Goal: Task Accomplishment & Management: Manage account settings

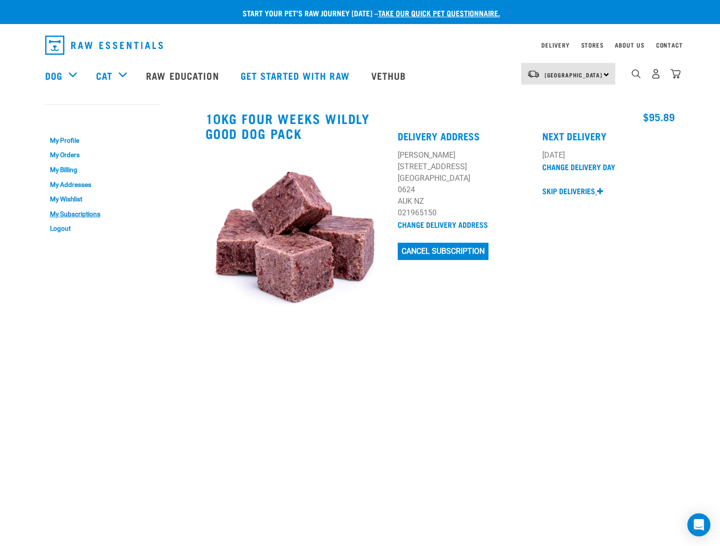
click at [586, 192] on p "Skip deliveries" at bounding box center [568, 191] width 53 height 12
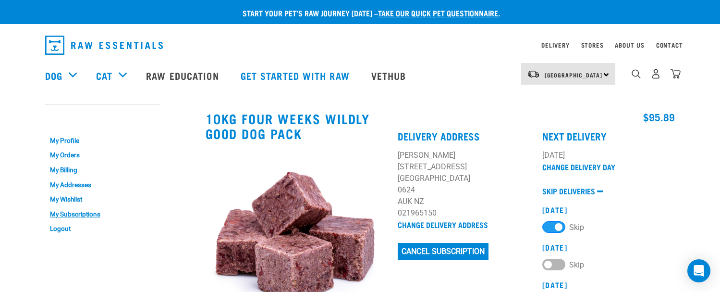
click at [551, 261] on label "Skip" at bounding box center [563, 263] width 42 height 11
click at [549, 261] on 2025 "Skip" at bounding box center [545, 262] width 6 height 6
click at [559, 263] on label "Skip" at bounding box center [563, 263] width 42 height 11
click at [549, 263] on 2025 "Skip" at bounding box center [545, 262] width 6 height 6
checkbox 2025 "false"
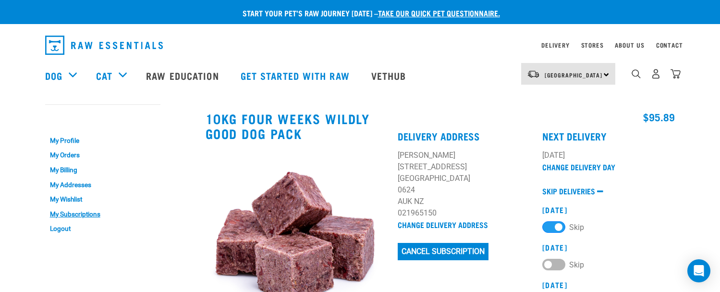
click at [656, 173] on p at bounding box center [608, 179] width 133 height 12
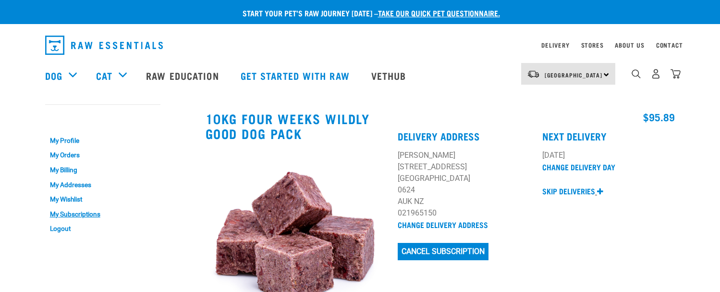
click at [598, 194] on link "Skip deliveries" at bounding box center [572, 191] width 61 height 9
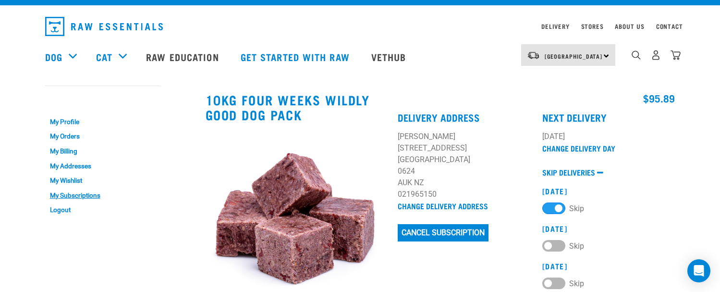
scroll to position [25, 0]
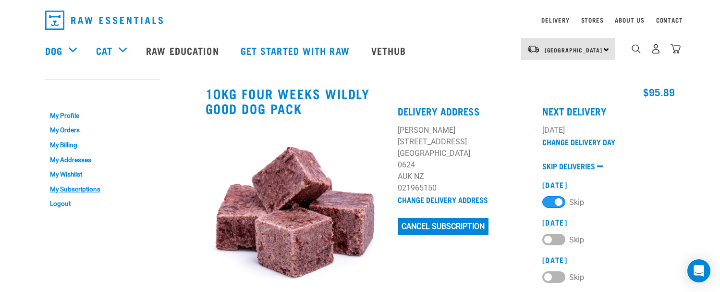
click at [551, 236] on label "Skip" at bounding box center [563, 238] width 42 height 11
click at [549, 236] on 2025 "Skip" at bounding box center [545, 237] width 6 height 6
checkbox 2025 "true"
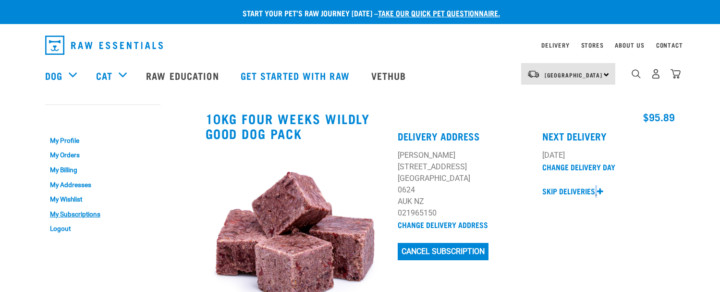
click at [597, 190] on link "Skip deliveries" at bounding box center [572, 191] width 61 height 9
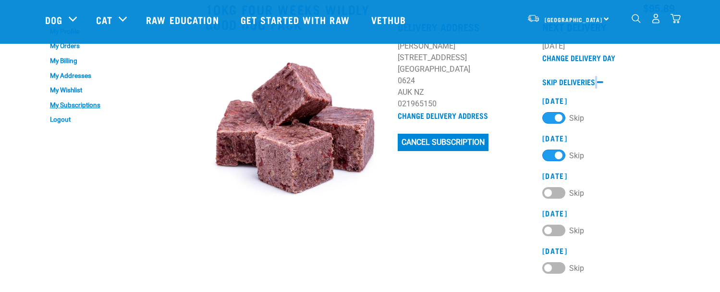
scroll to position [77, 0]
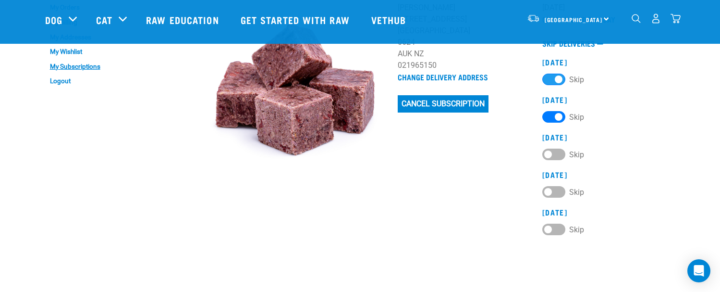
click at [560, 115] on label "Skip" at bounding box center [563, 116] width 42 height 11
click at [549, 115] on 2025 "Skip" at bounding box center [545, 114] width 6 height 6
click at [551, 113] on label "Skip" at bounding box center [563, 116] width 42 height 11
click at [549, 113] on 2025 "Skip" at bounding box center [545, 114] width 6 height 6
click at [558, 116] on label "Skip" at bounding box center [563, 116] width 42 height 11
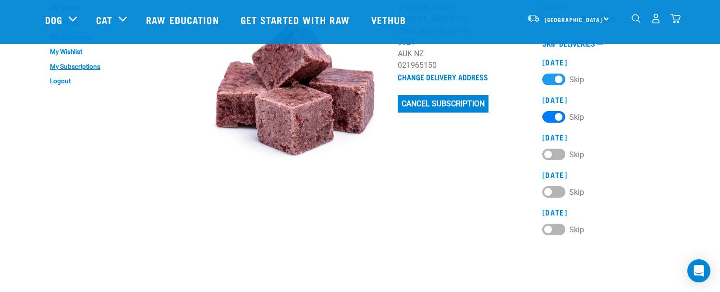
click at [549, 116] on 2025 "Skip" at bounding box center [545, 114] width 6 height 6
checkbox 2025 "false"
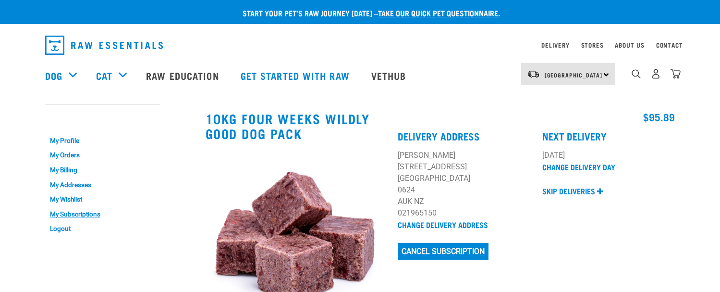
click at [600, 189] on icon at bounding box center [600, 191] width 6 height 8
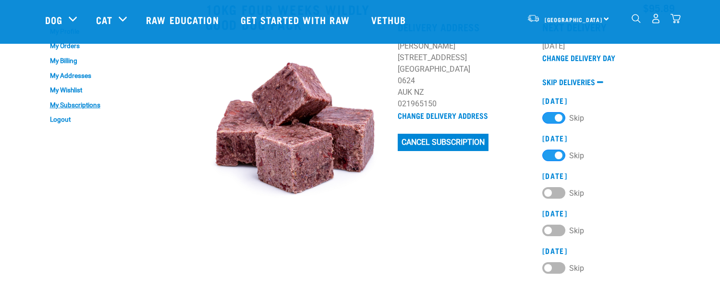
scroll to position [76, 0]
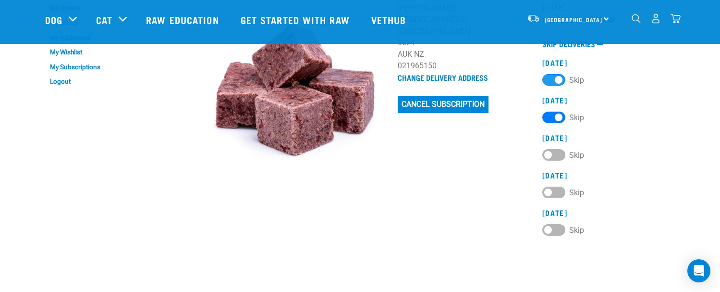
click at [552, 116] on label "Skip" at bounding box center [563, 116] width 42 height 11
click at [549, 116] on 2025 "Skip" at bounding box center [545, 115] width 6 height 6
click at [551, 116] on label "Skip" at bounding box center [563, 116] width 42 height 11
click at [549, 116] on 2025 "Skip" at bounding box center [545, 115] width 6 height 6
checkbox 2025 "true"
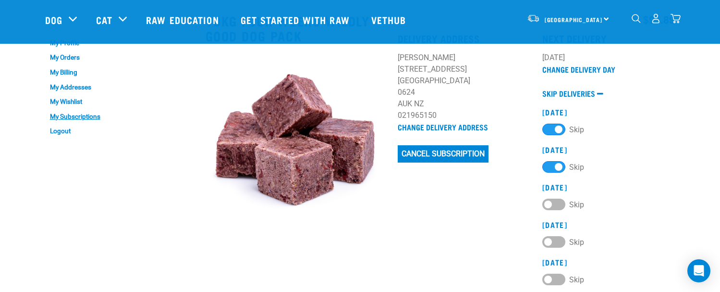
scroll to position [39, 0]
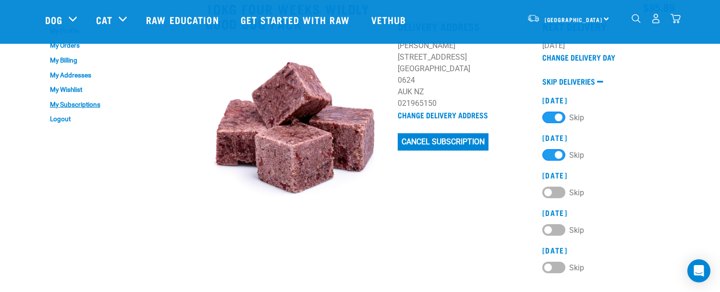
click at [669, 162] on div "05 October 2025 Skip 02 November 2025 Skip 30 November 2025 Skip" at bounding box center [608, 185] width 133 height 178
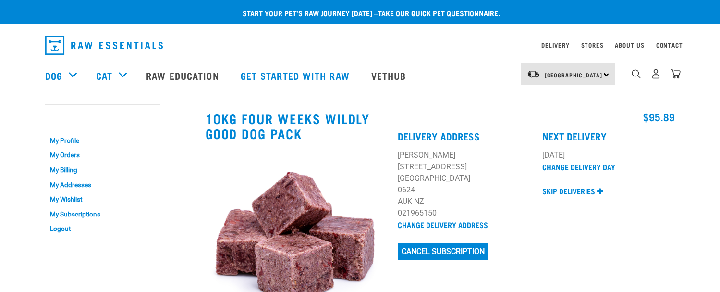
click at [584, 188] on p "Skip deliveries" at bounding box center [568, 191] width 53 height 12
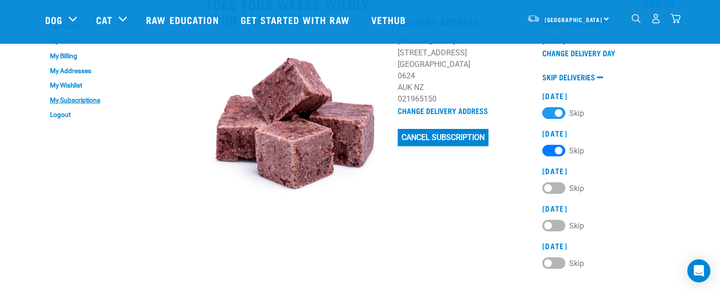
click at [556, 151] on label "Skip" at bounding box center [563, 150] width 42 height 11
click at [549, 151] on 2025 "Skip" at bounding box center [545, 148] width 6 height 6
click at [551, 147] on label "Skip" at bounding box center [563, 150] width 42 height 11
click at [549, 147] on 2025 "Skip" at bounding box center [545, 148] width 6 height 6
click at [559, 150] on label "Skip" at bounding box center [563, 150] width 42 height 11
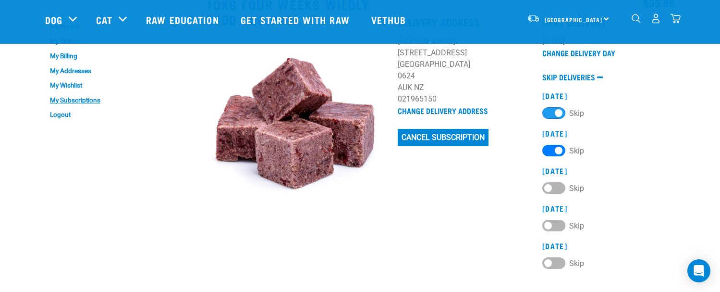
click at [549, 150] on 2025 "Skip" at bounding box center [545, 148] width 6 height 6
checkbox 2025 "false"
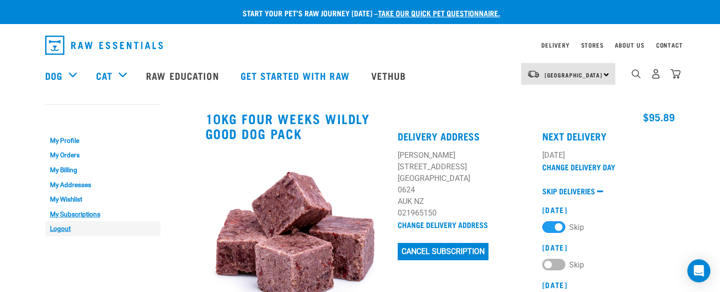
click at [57, 224] on link "Logout" at bounding box center [102, 228] width 115 height 15
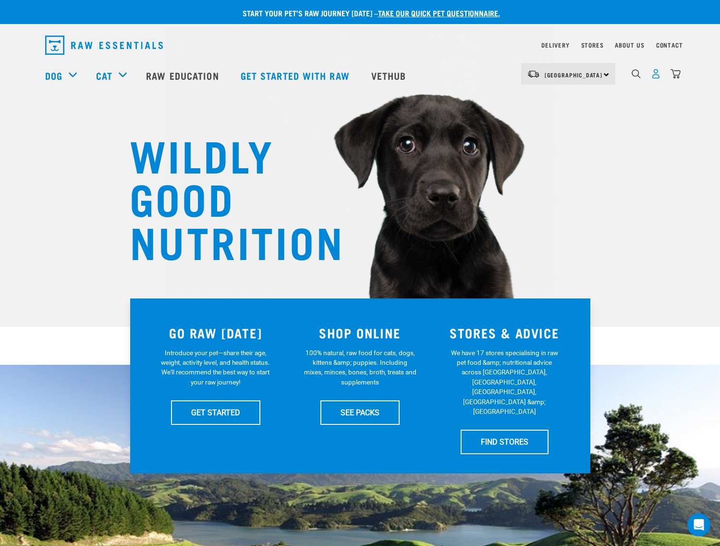
click at [658, 76] on img "dropdown navigation" at bounding box center [656, 74] width 10 height 10
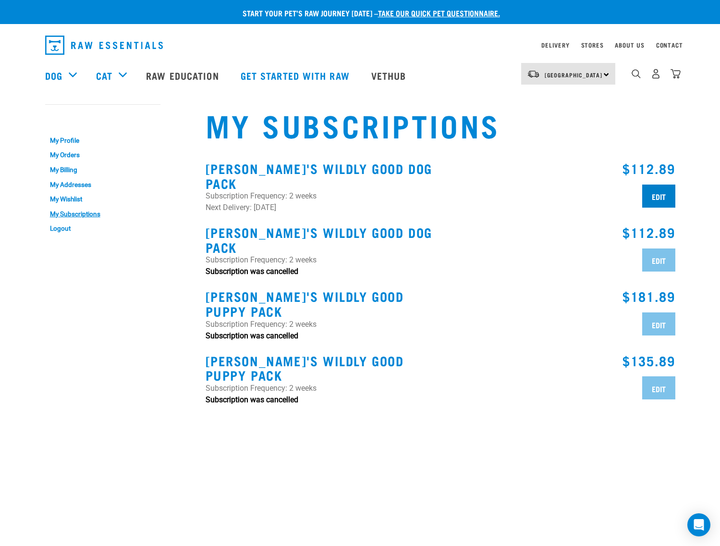
click at [657, 193] on input "Edit" at bounding box center [658, 195] width 33 height 23
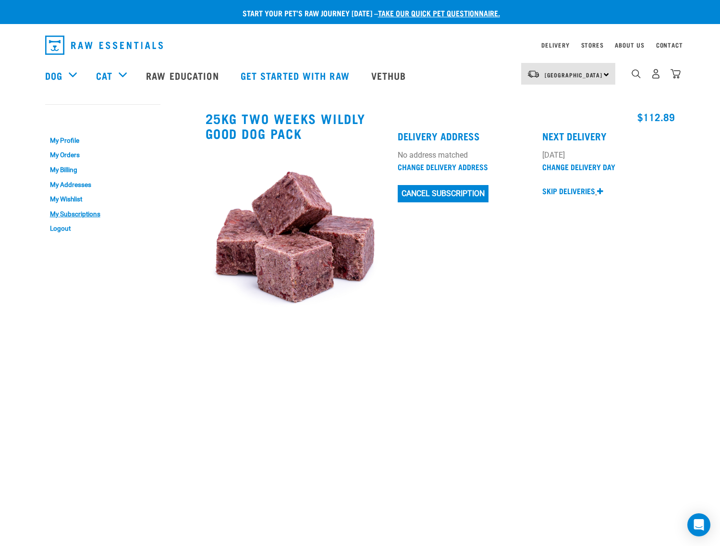
click at [598, 188] on icon at bounding box center [600, 191] width 6 height 8
click at [554, 228] on label "Skip" at bounding box center [563, 226] width 42 height 11
click at [549, 228] on 2025 "Skip" at bounding box center [545, 224] width 6 height 6
checkbox 2025 "true"
click at [585, 191] on p "Skip deliveries" at bounding box center [568, 191] width 53 height 12
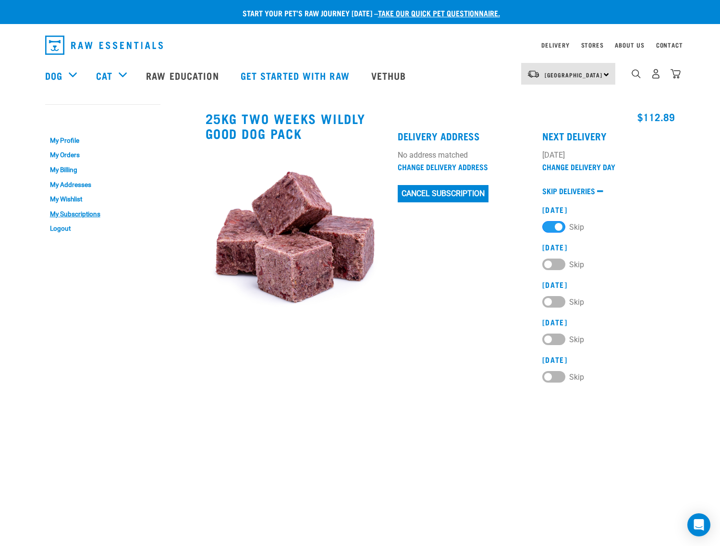
click at [672, 179] on p at bounding box center [608, 179] width 133 height 12
click at [558, 225] on label "Skip" at bounding box center [563, 226] width 42 height 11
click at [549, 225] on 2025 "Skip" at bounding box center [545, 224] width 6 height 6
click at [552, 225] on label "Skip" at bounding box center [563, 226] width 42 height 11
click at [549, 225] on 2025 "Skip" at bounding box center [545, 224] width 6 height 6
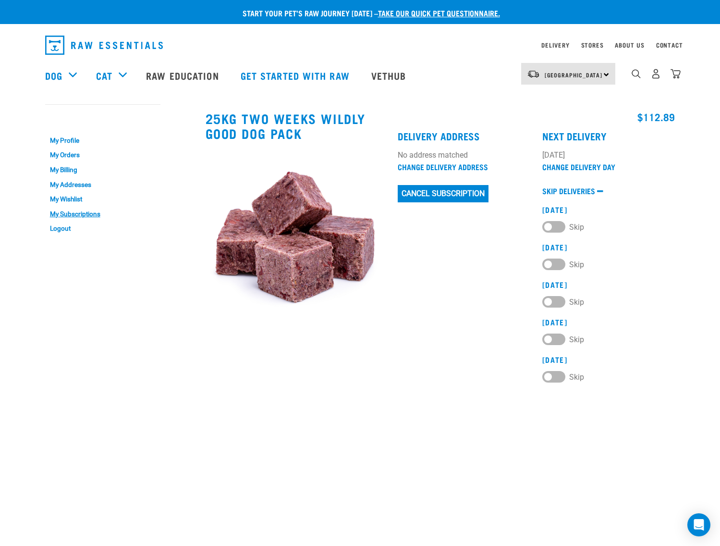
checkbox 2025 "true"
click at [62, 224] on link "Logout" at bounding box center [102, 228] width 115 height 15
